Goal: Task Accomplishment & Management: Manage account settings

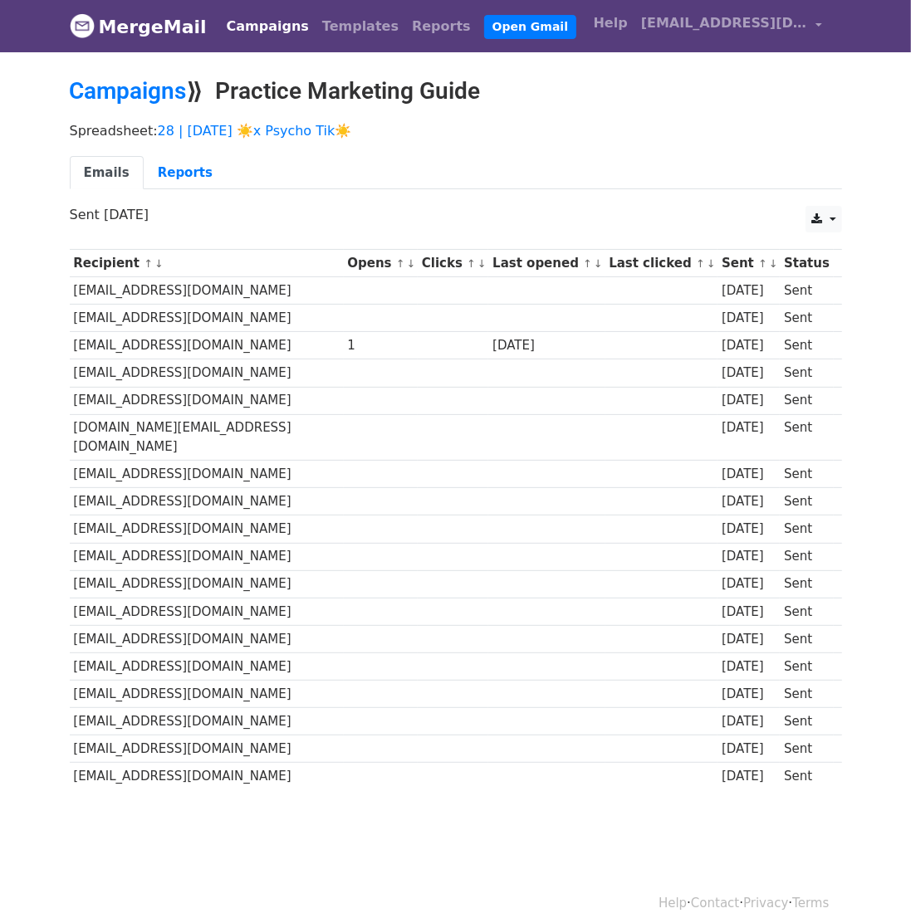
click at [149, 107] on div "Campaigns ⟫ Practice Marketing Guide" at bounding box center [455, 95] width 797 height 37
click at [159, 89] on link "Campaigns" at bounding box center [128, 90] width 117 height 27
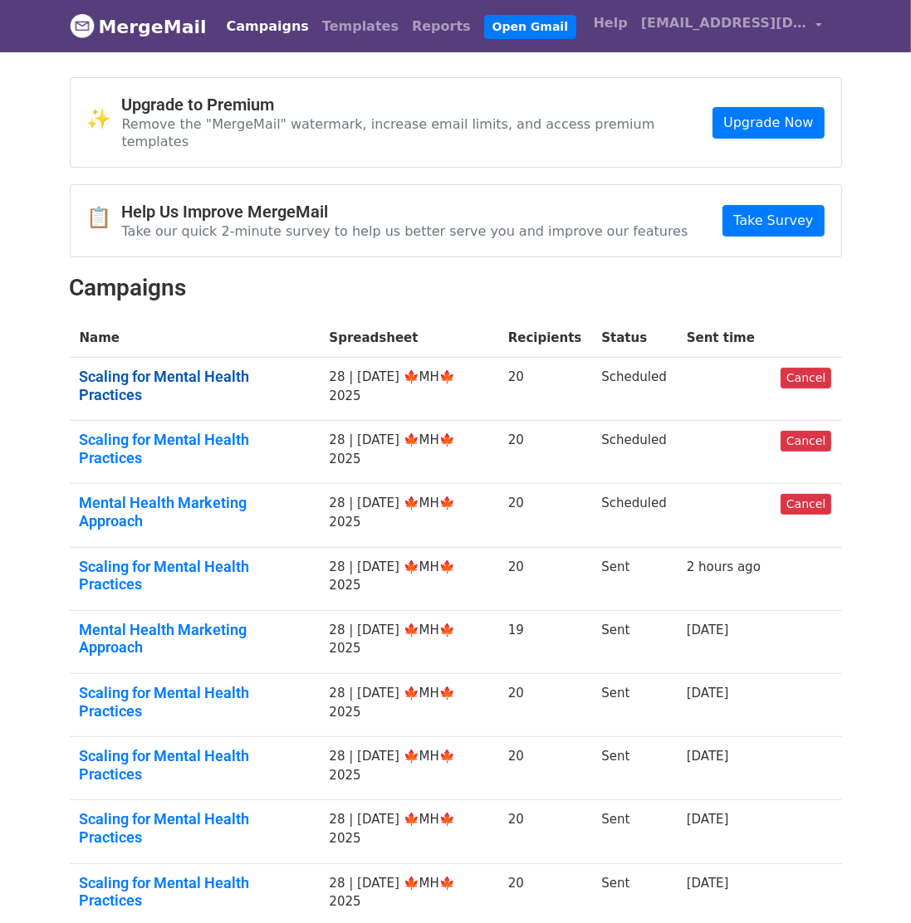
click at [242, 368] on link "Scaling for Mental Health Practices" at bounding box center [195, 386] width 230 height 36
click at [242, 431] on link "Scaling for Mental Health Practices" at bounding box center [195, 449] width 230 height 36
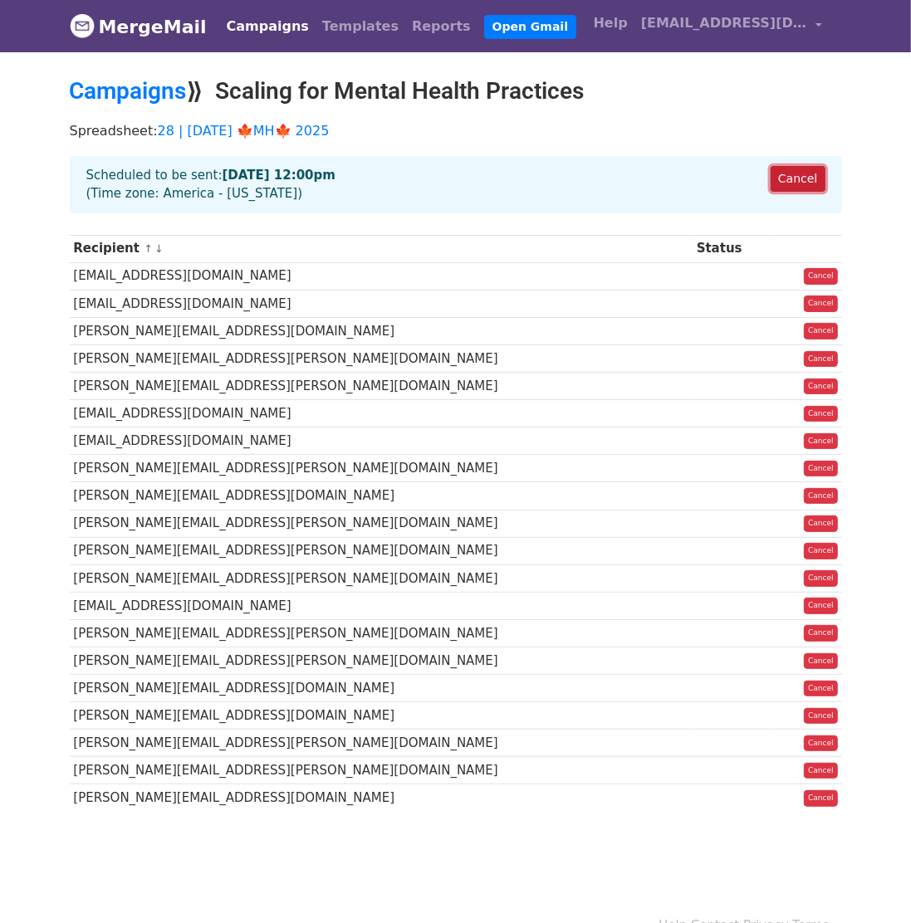
click at [799, 178] on link "Cancel" at bounding box center [797, 179] width 54 height 26
